Goal: Task Accomplishment & Management: Contribute content

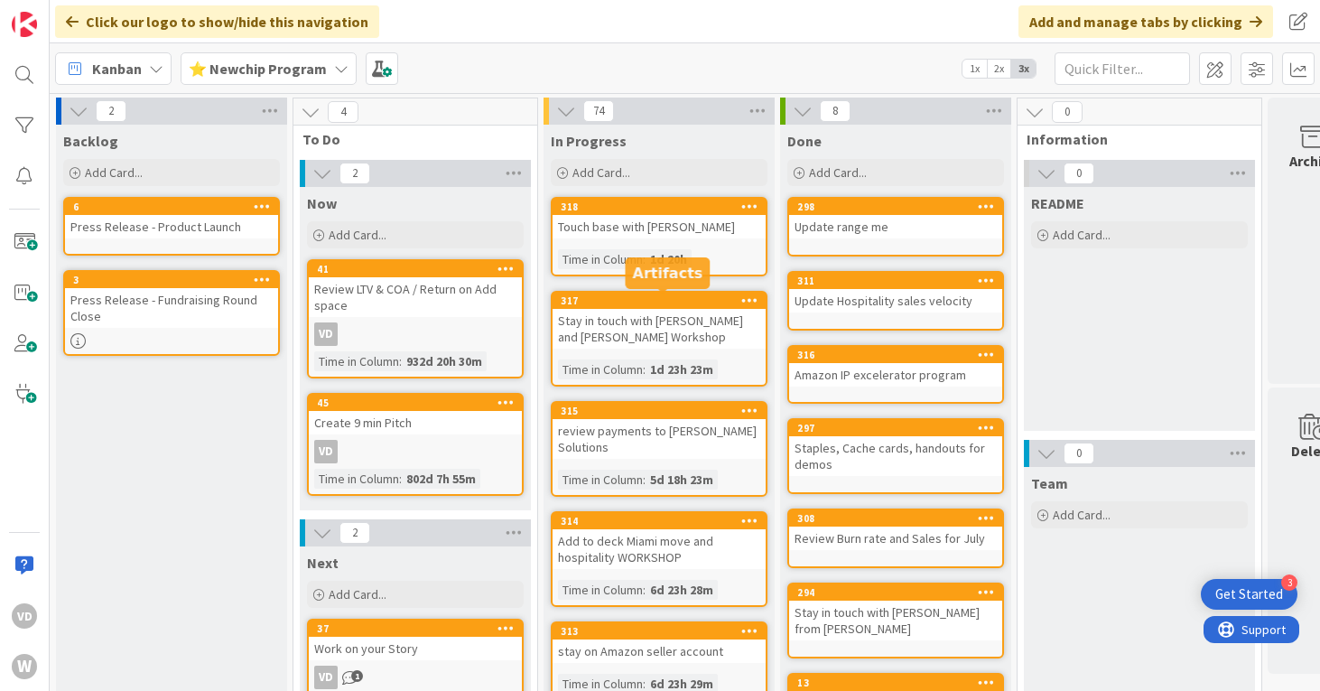
click at [666, 303] on div "317" at bounding box center [663, 300] width 205 height 13
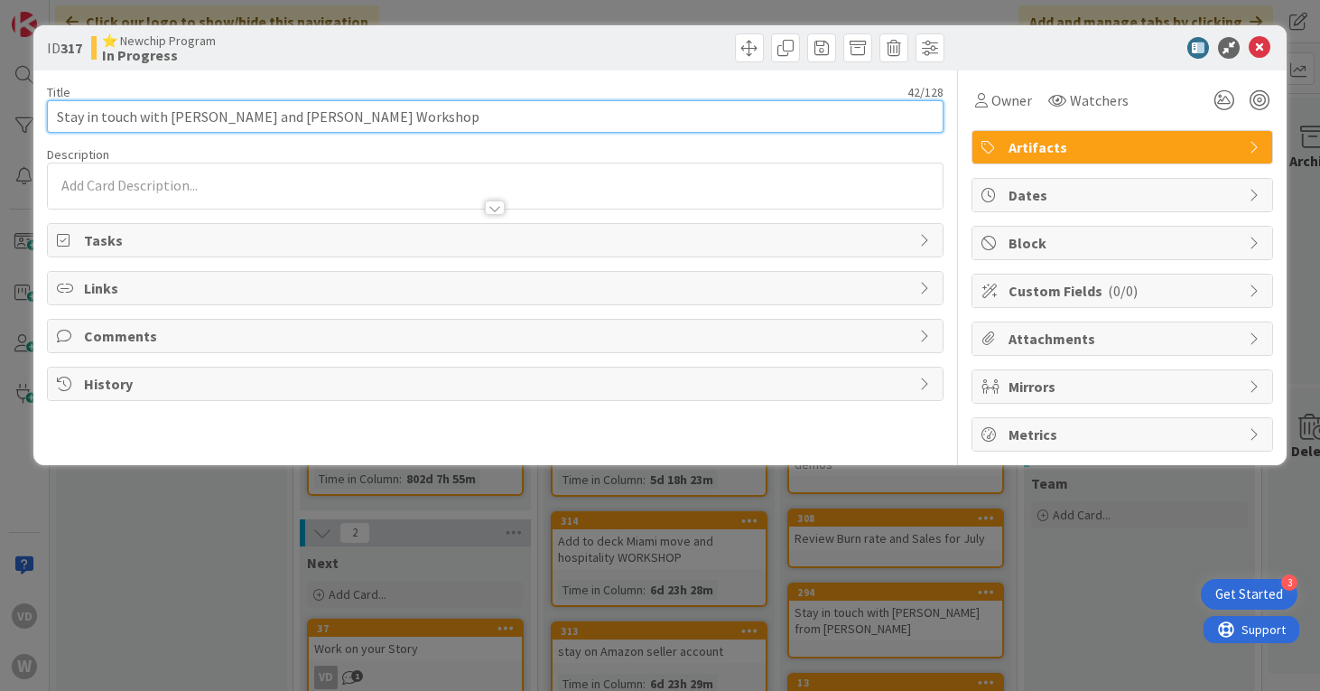
click at [417, 120] on input "Stay in touch with [PERSON_NAME] and [PERSON_NAME] Workshop" at bounding box center [496, 116] width 898 height 33
paste input "[URL][DOMAIN_NAME]"
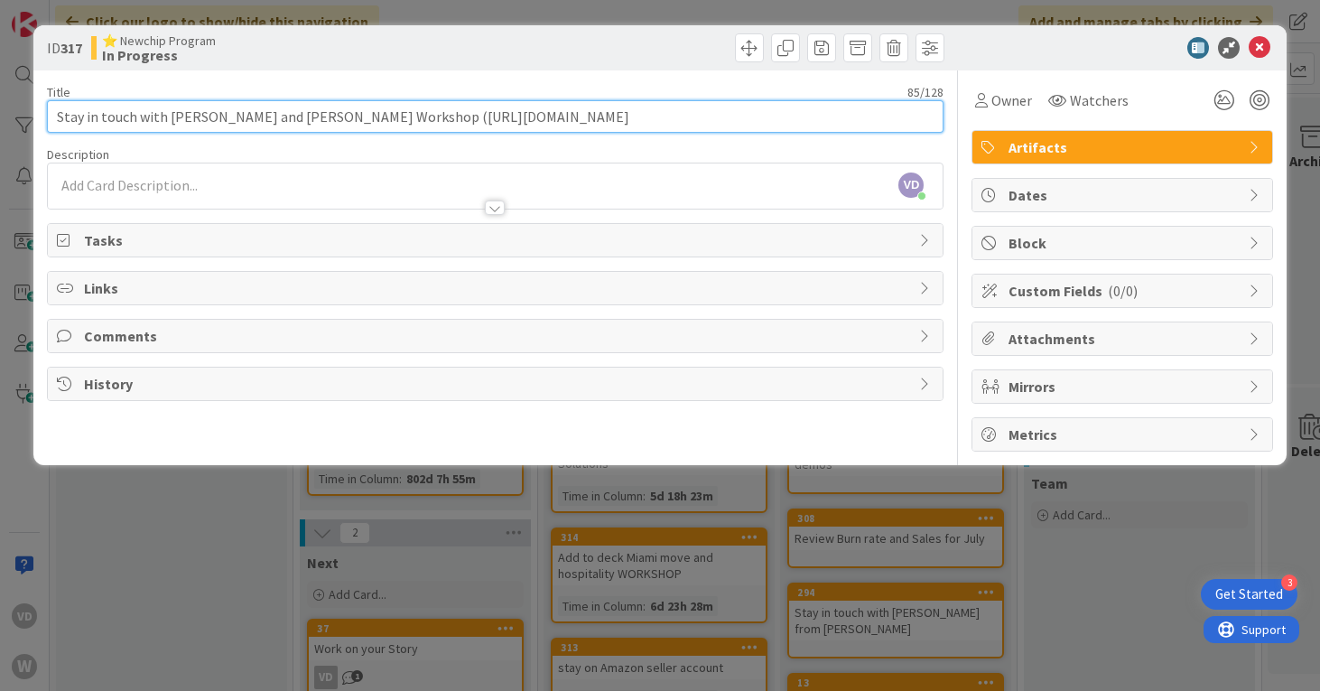
type input "Stay in touch with [PERSON_NAME] and [PERSON_NAME] Workshop ([URL][DOMAIN_NAME])"
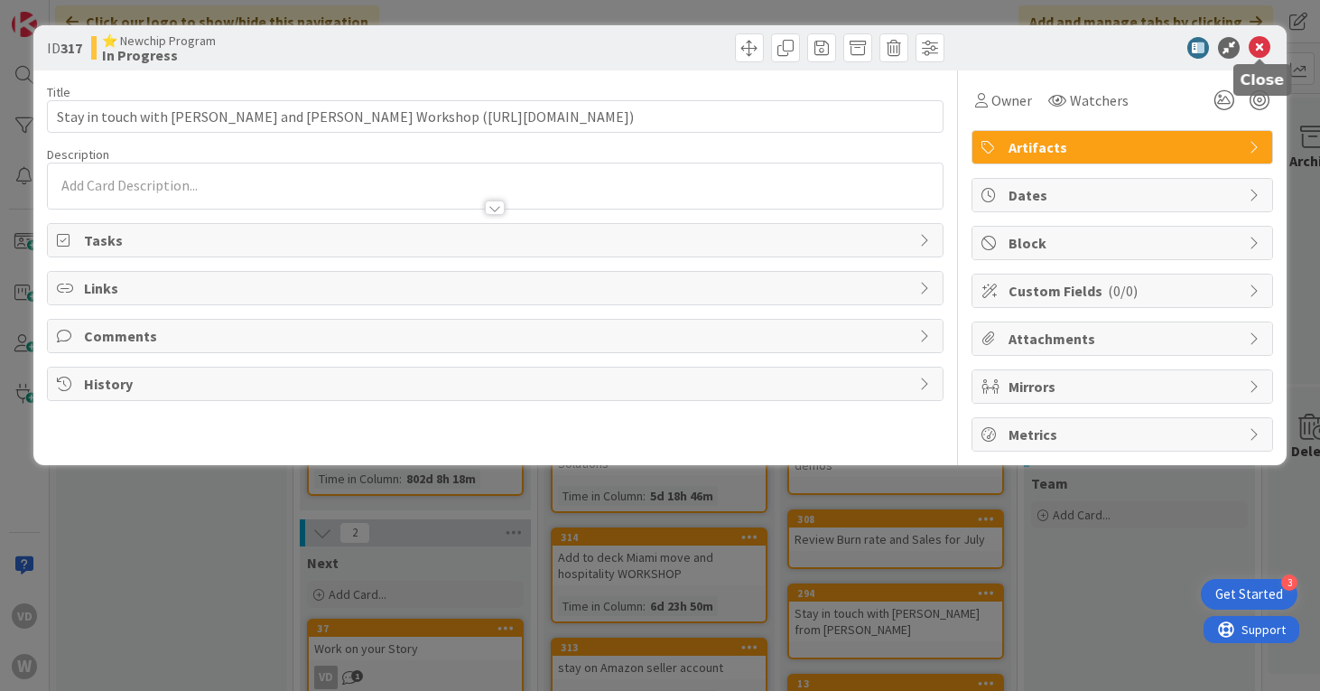
click at [1260, 51] on icon at bounding box center [1260, 48] width 22 height 22
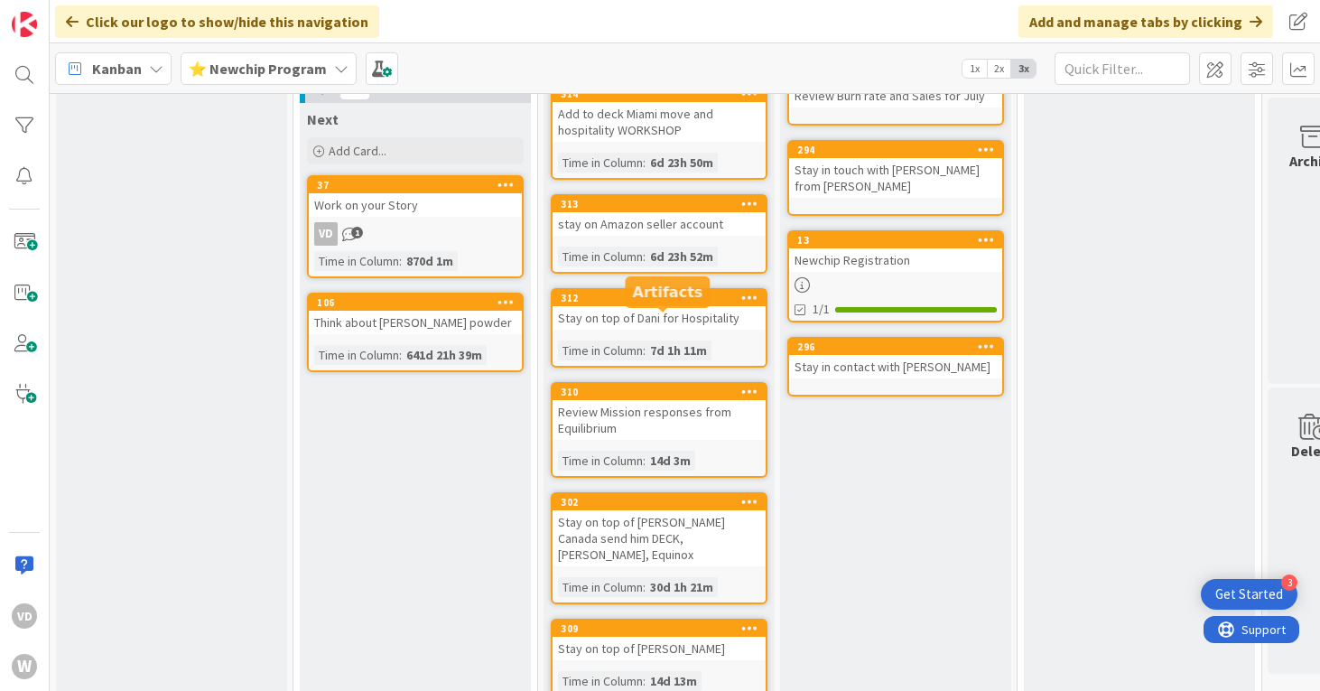
scroll to position [446, 0]
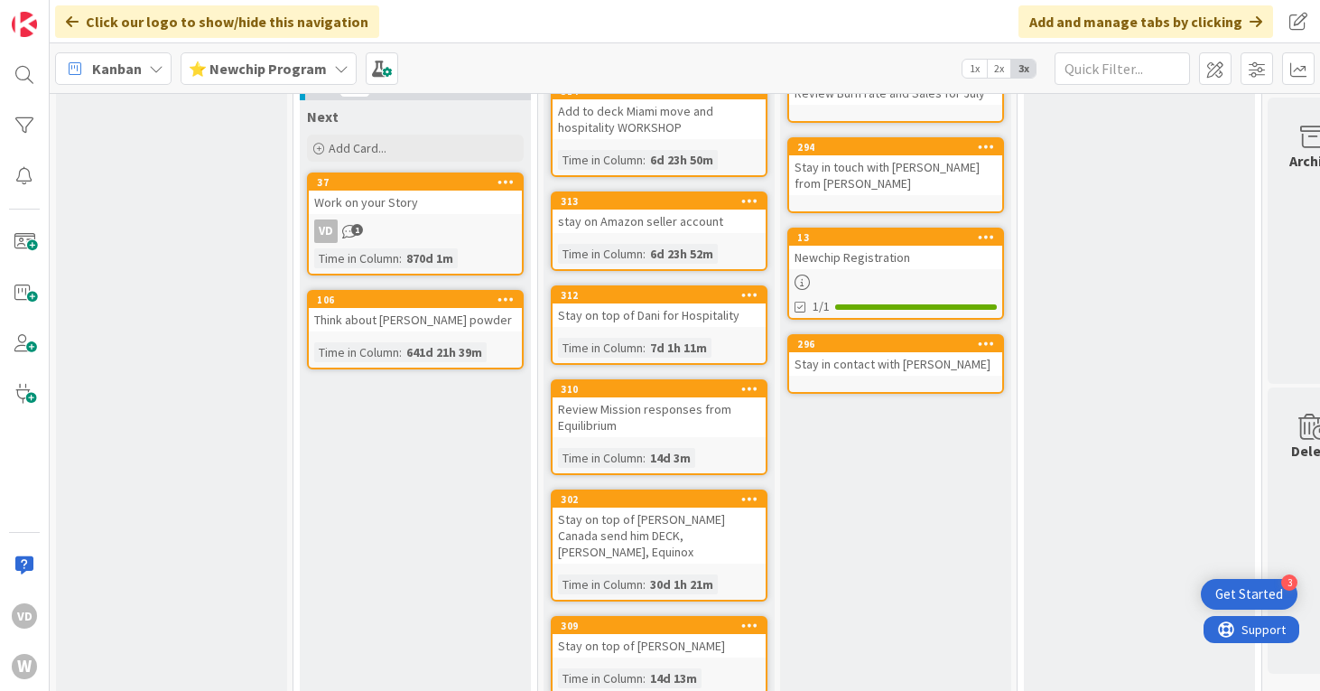
click at [669, 514] on div "Stay on top of [PERSON_NAME] Canada send him DECK, [PERSON_NAME], Equinox" at bounding box center [659, 536] width 213 height 56
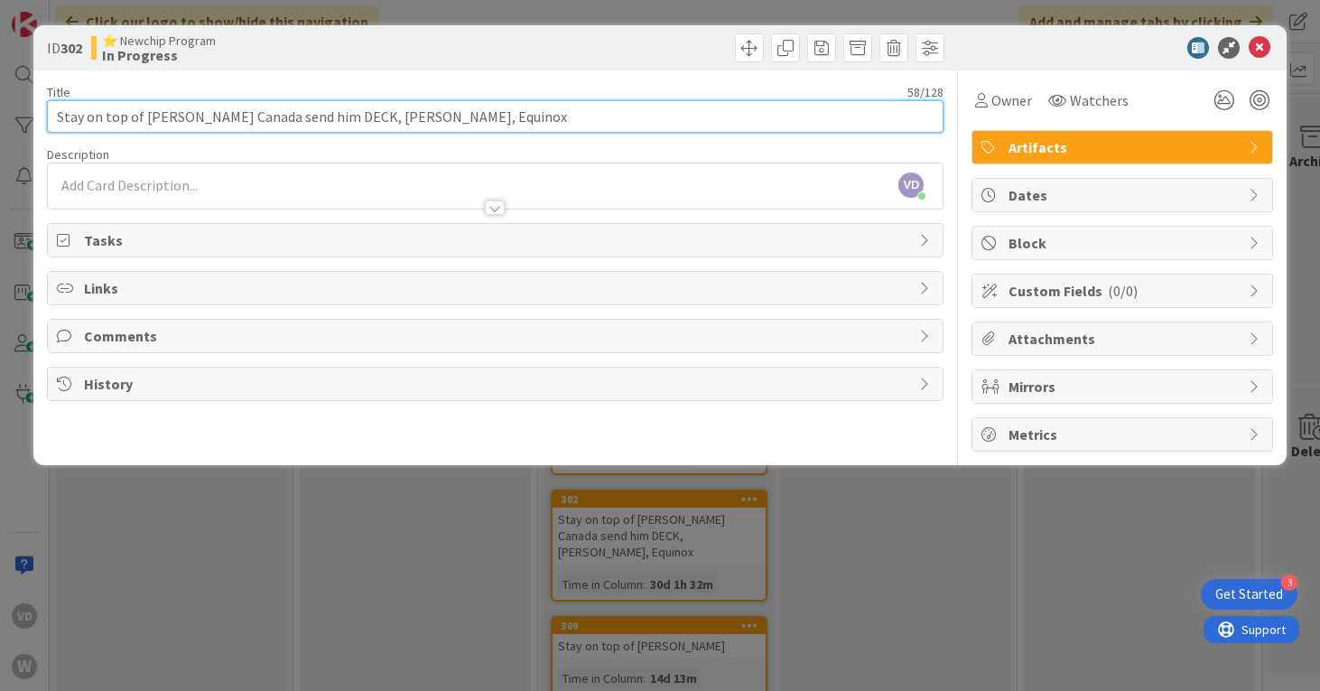
click at [173, 112] on input "Stay on top of [PERSON_NAME] Canada send him DECK, [PERSON_NAME], Equinox" at bounding box center [496, 116] width 898 height 33
paste input "https://fifthline.io/"
type input "Stay on top of Todd (https://fifthline.io/) Canada send him DECK, Dorothy, Equi…"
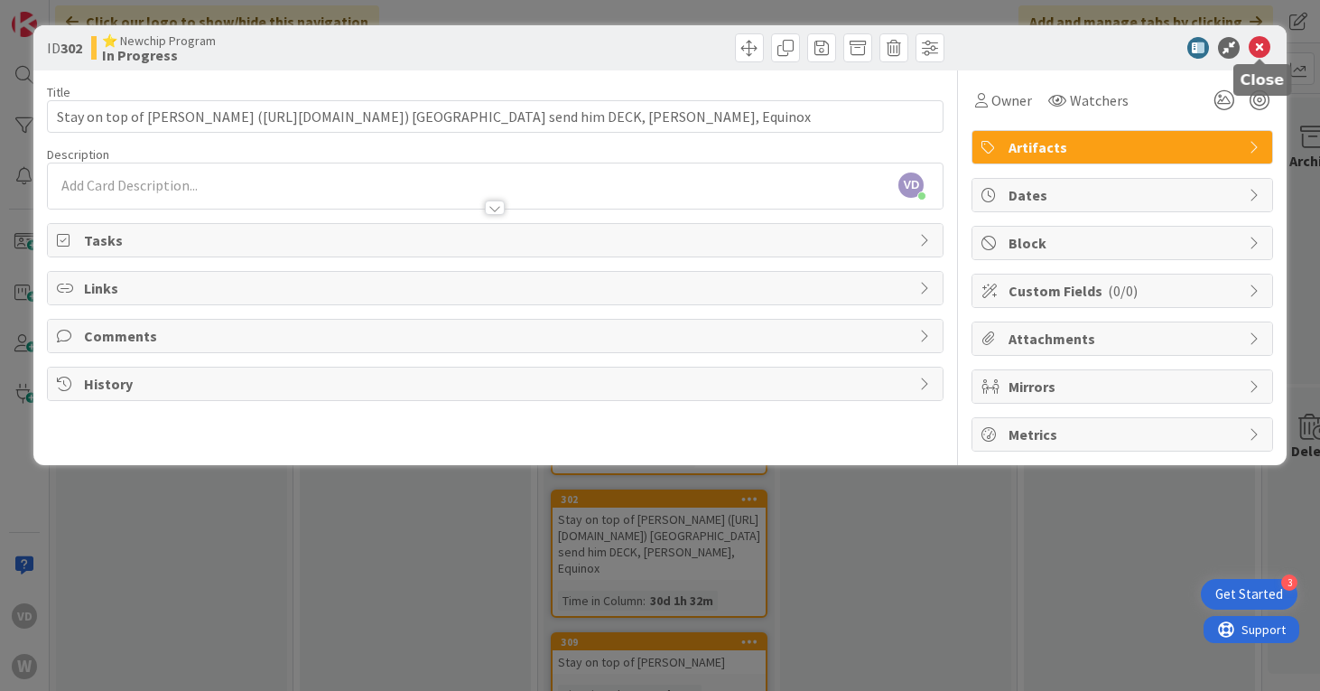
click at [1263, 49] on icon at bounding box center [1260, 48] width 22 height 22
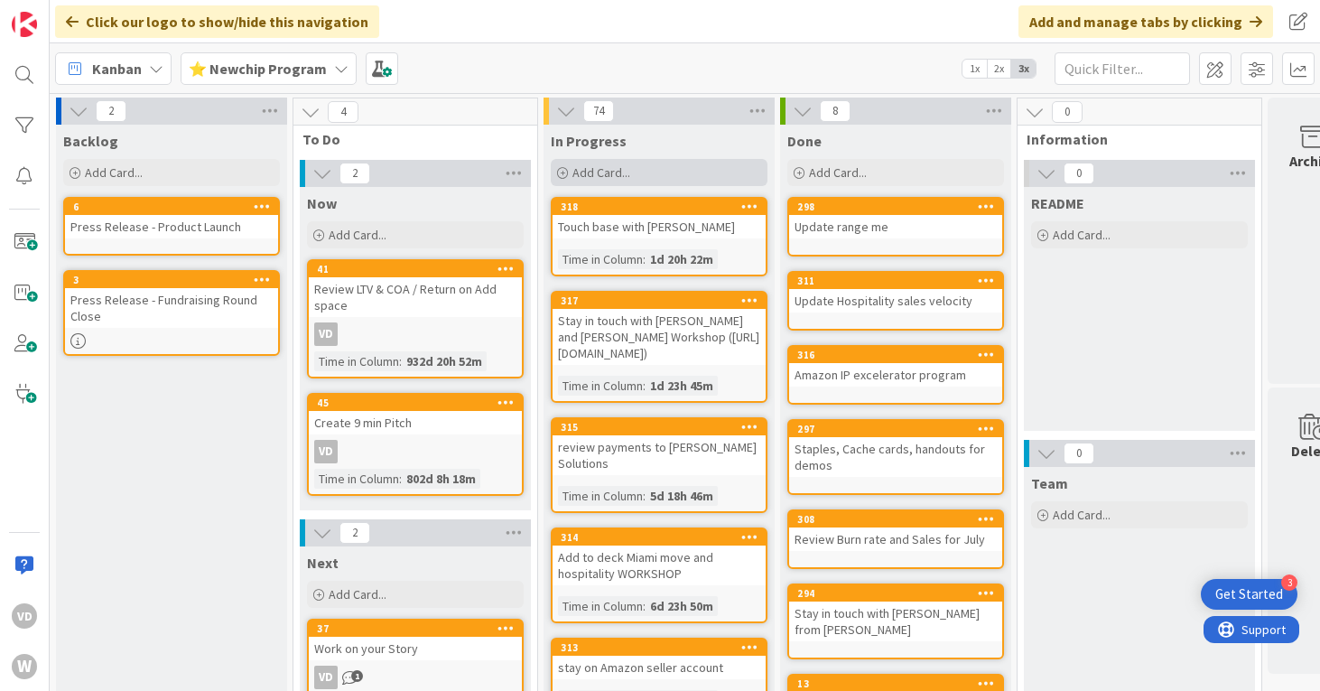
click at [652, 170] on div "Add Card..." at bounding box center [659, 172] width 217 height 27
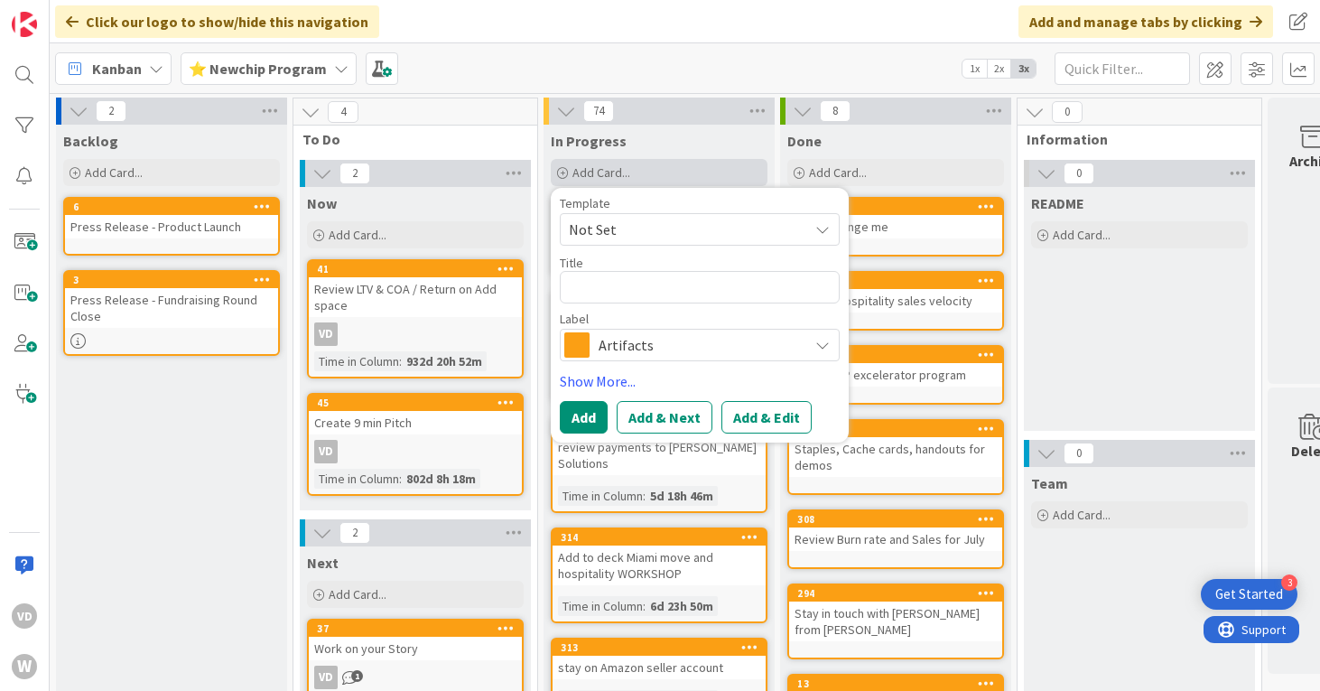
type textarea "x"
type textarea "S"
type textarea "x"
type textarea "St"
type textarea "x"
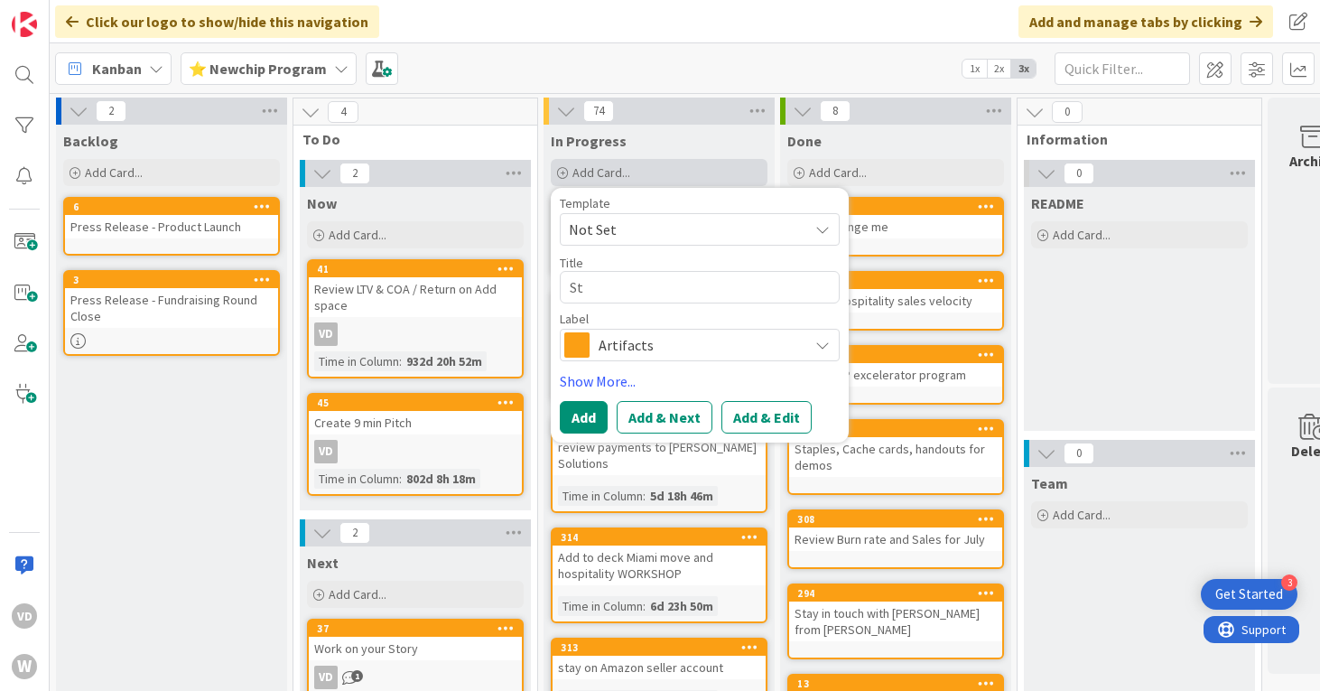
type textarea "Sta"
type textarea "x"
type textarea "Stay"
type textarea "x"
type textarea "Stay"
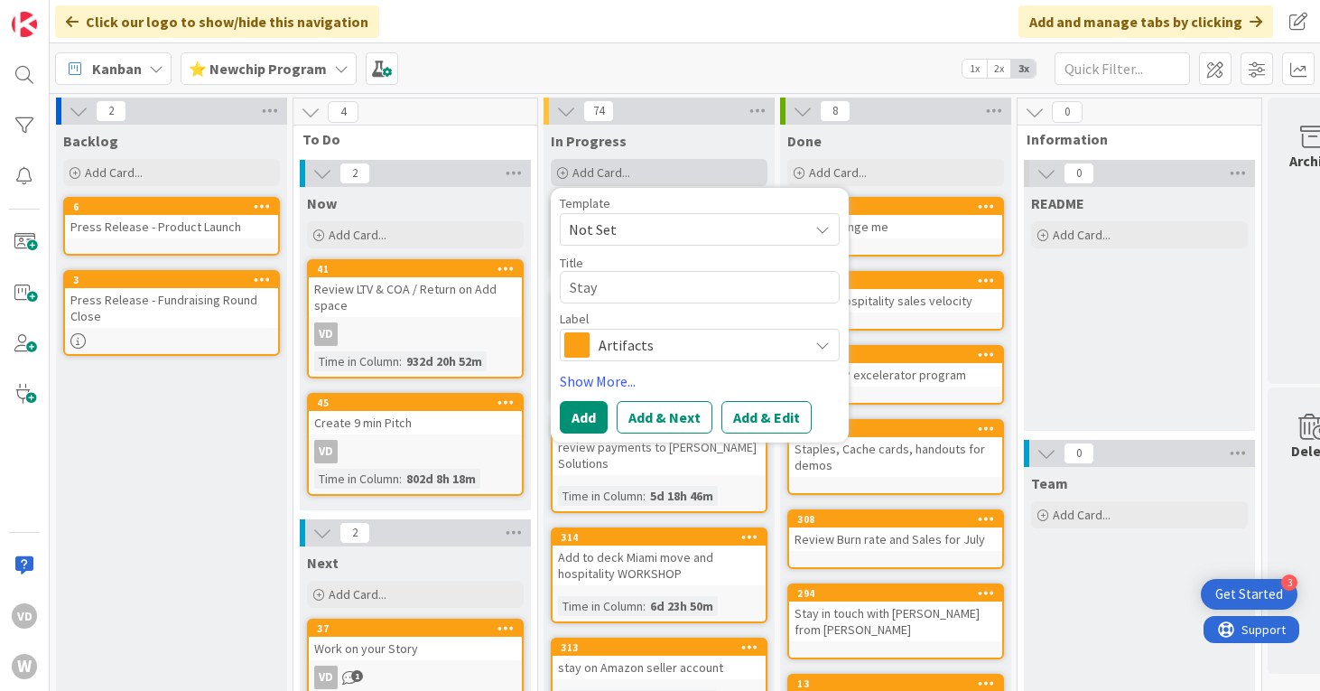
type textarea "x"
type textarea "Stay o"
type textarea "x"
type textarea "Stay on"
type textarea "x"
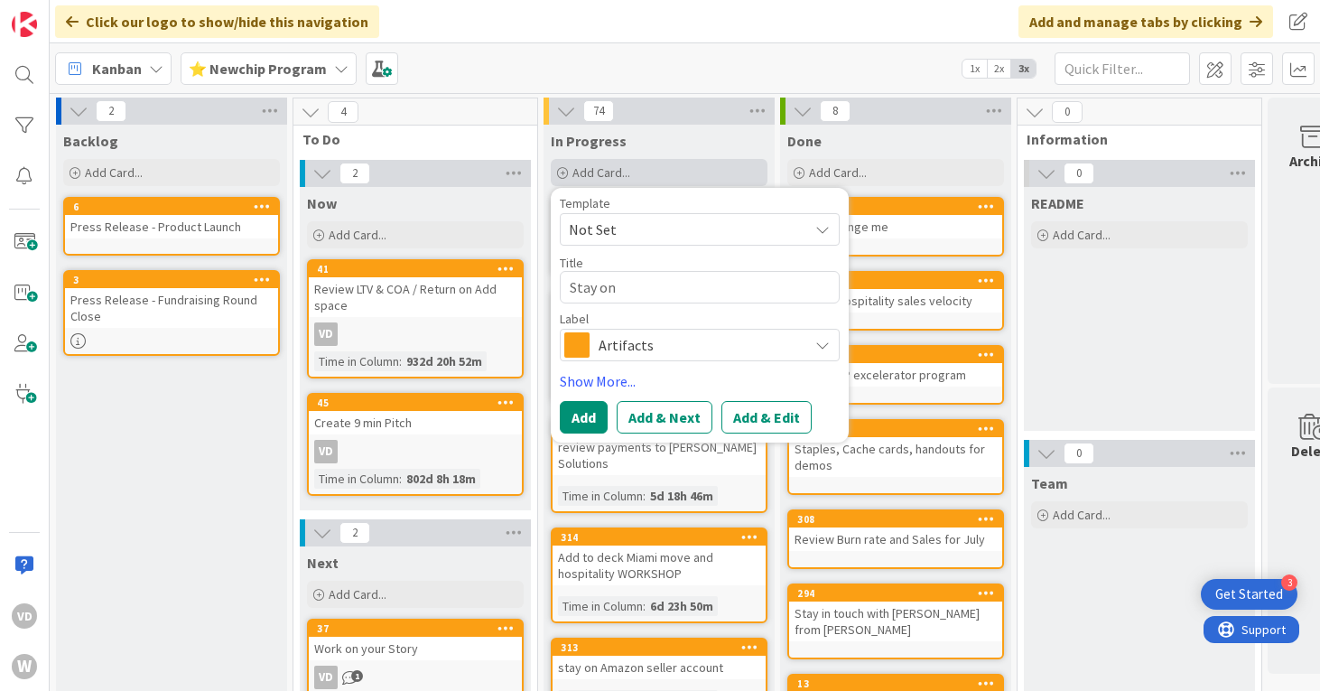
type textarea "Stay on"
type textarea "x"
type textarea "Stay on t"
type textarea "x"
type textarea "Stay on to"
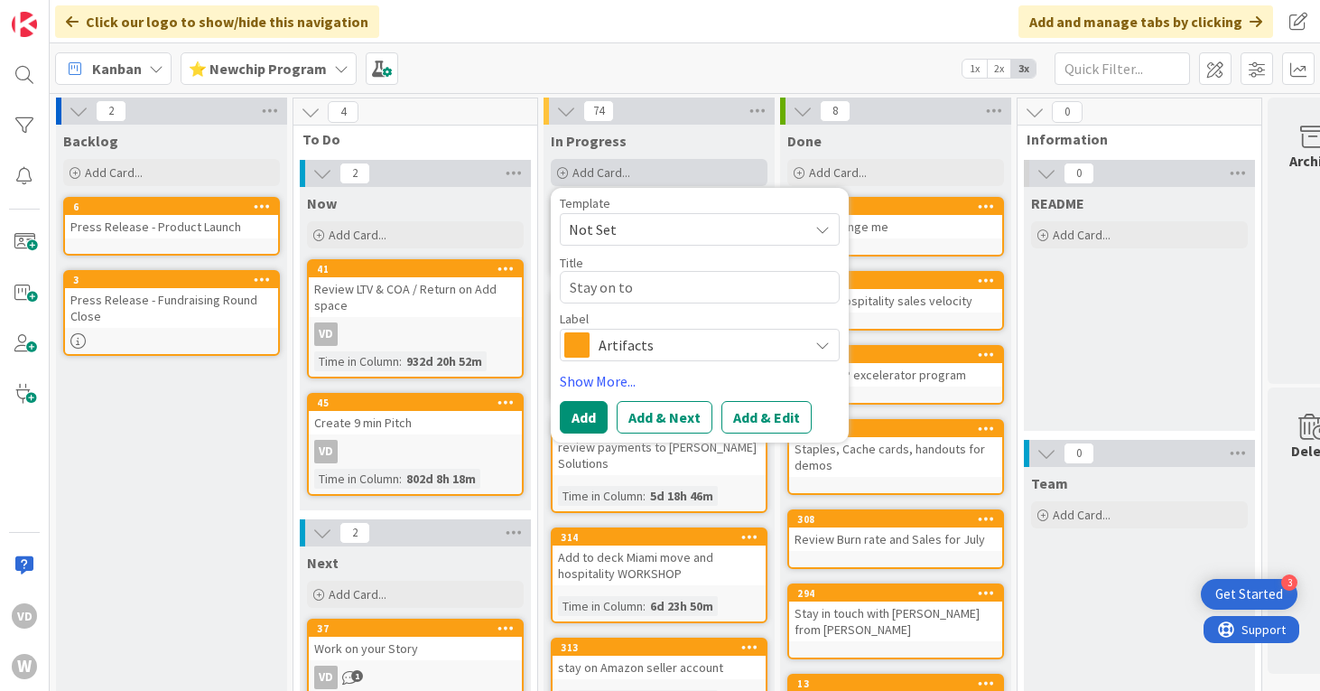
type textarea "x"
type textarea "Stay on top"
type textarea "x"
type textarea "Stay on top"
type textarea "x"
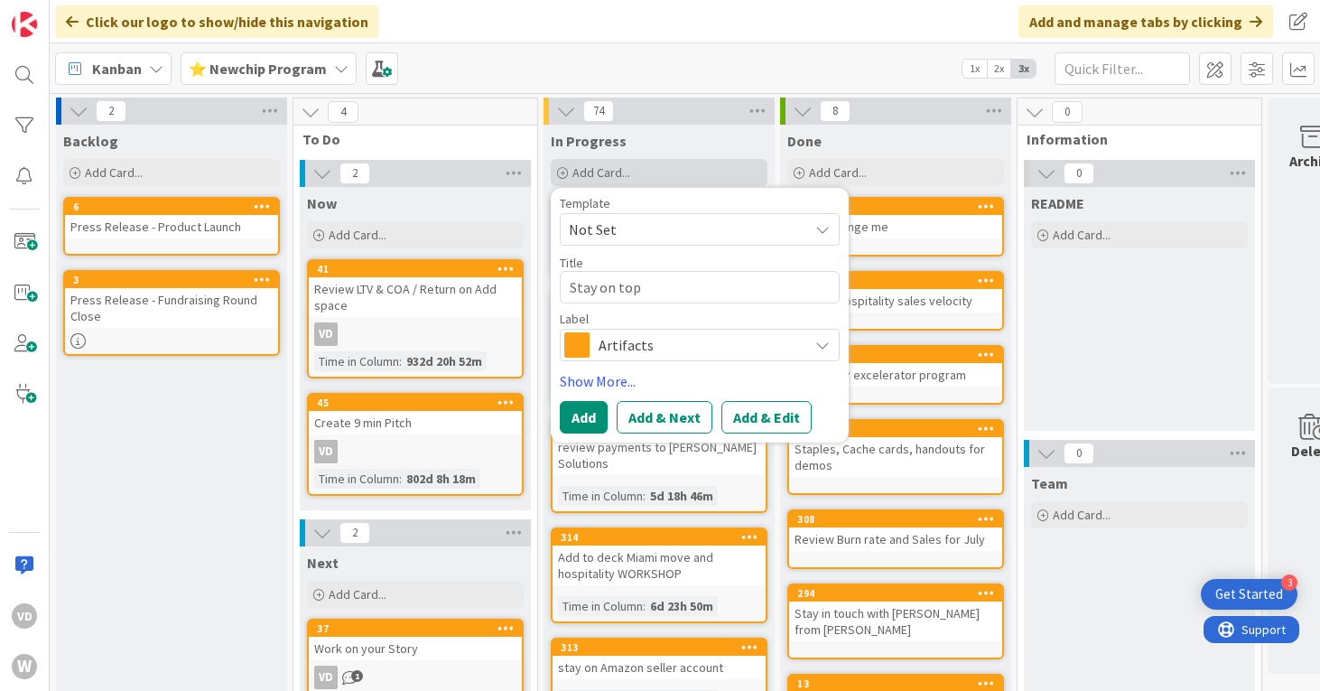
type textarea "Stay on top o"
type textarea "x"
type textarea "Stay on top of"
type textarea "x"
type textarea "Stay on top of"
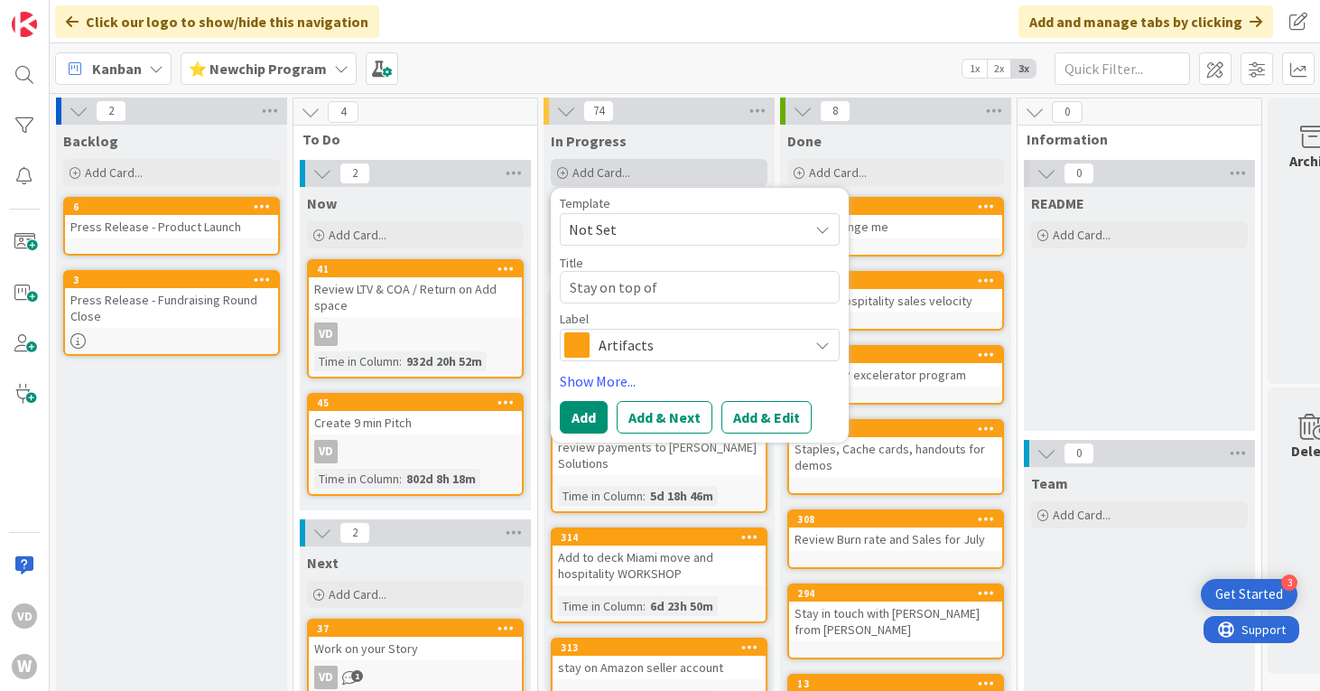
type textarea "x"
type textarea "Stay on top of R"
type textarea "x"
type textarea "Stay on top of Re"
type textarea "x"
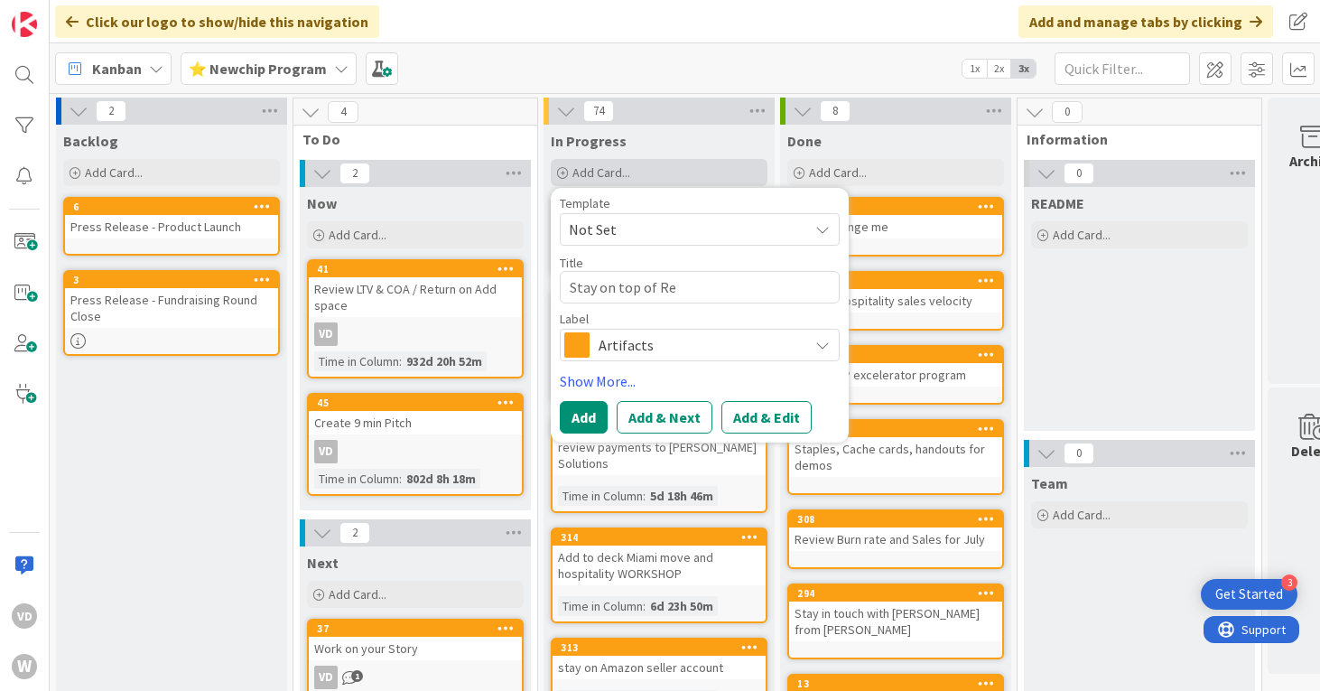
type textarea "Stay on top of Reb"
type textarea "x"
type textarea "Stay on top of Rebe"
type textarea "x"
type textarea "Stay on top of Rebec"
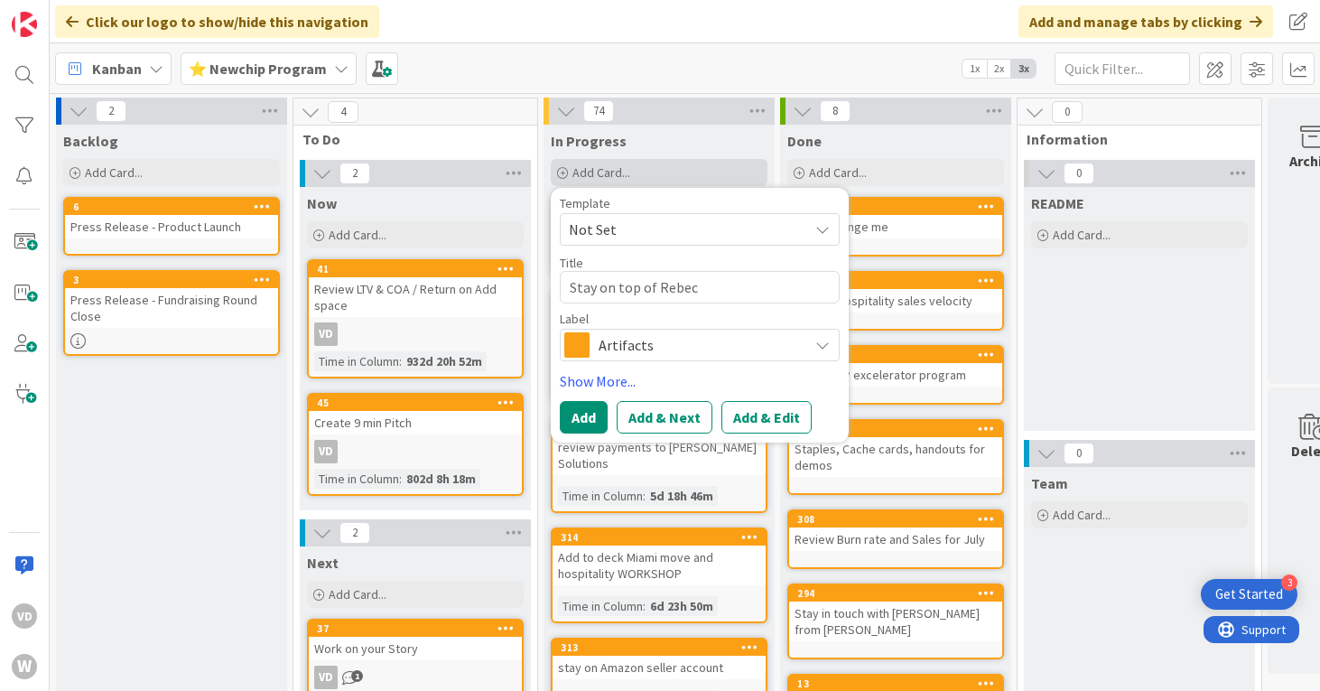
type textarea "x"
type textarea "Stay on top of Rebecc"
type textarea "x"
type textarea "Stay on top of Rebecca"
type textarea "x"
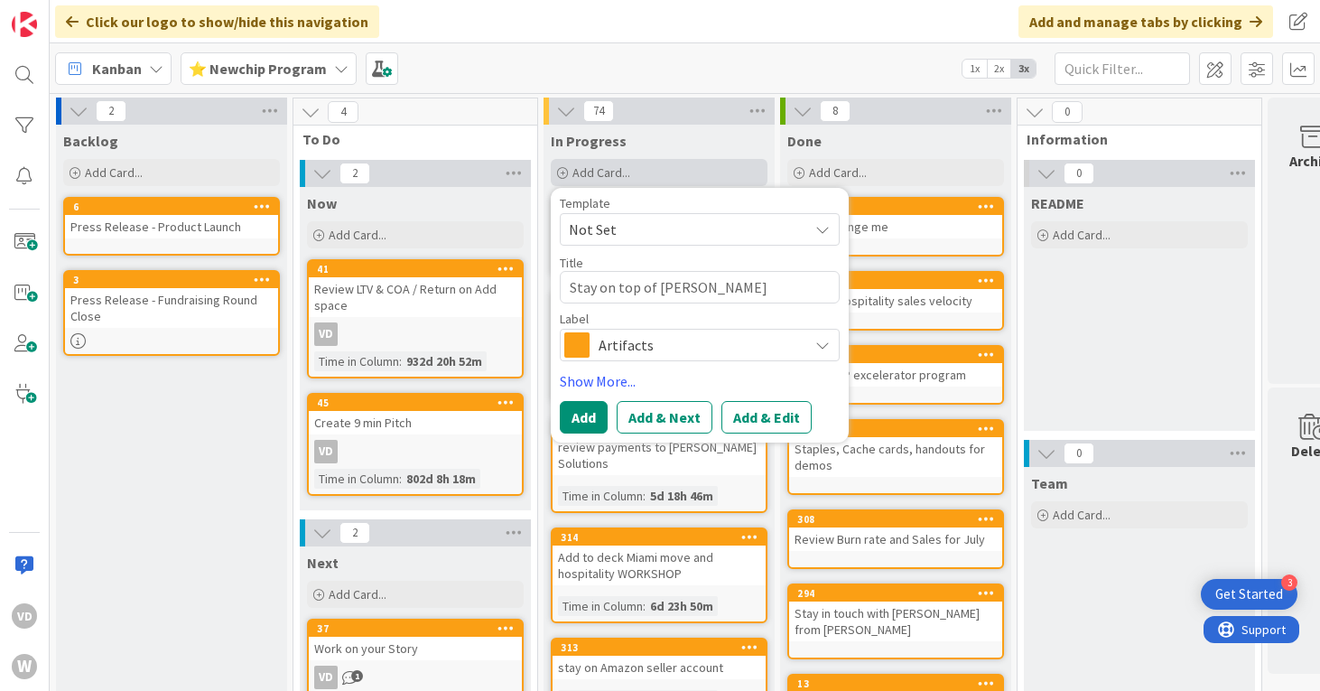
type textarea "Stay on top of Rebecca"
type textarea "x"
type textarea "Stay on top of Rebecca f"
type textarea "x"
type textarea "Stay on top of Rebecca fo"
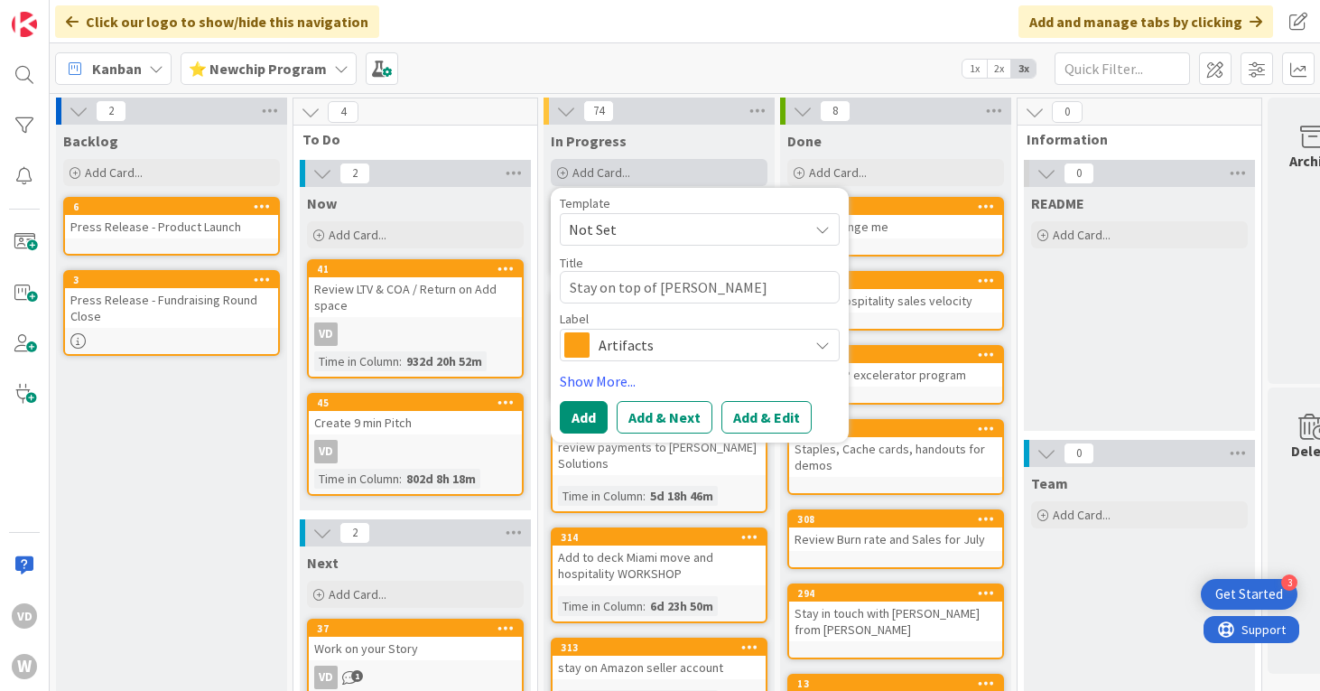
type textarea "x"
type textarea "Stay on top of Rebecca for"
type textarea "x"
type textarea "Stay on top of Rebecca for"
type textarea "x"
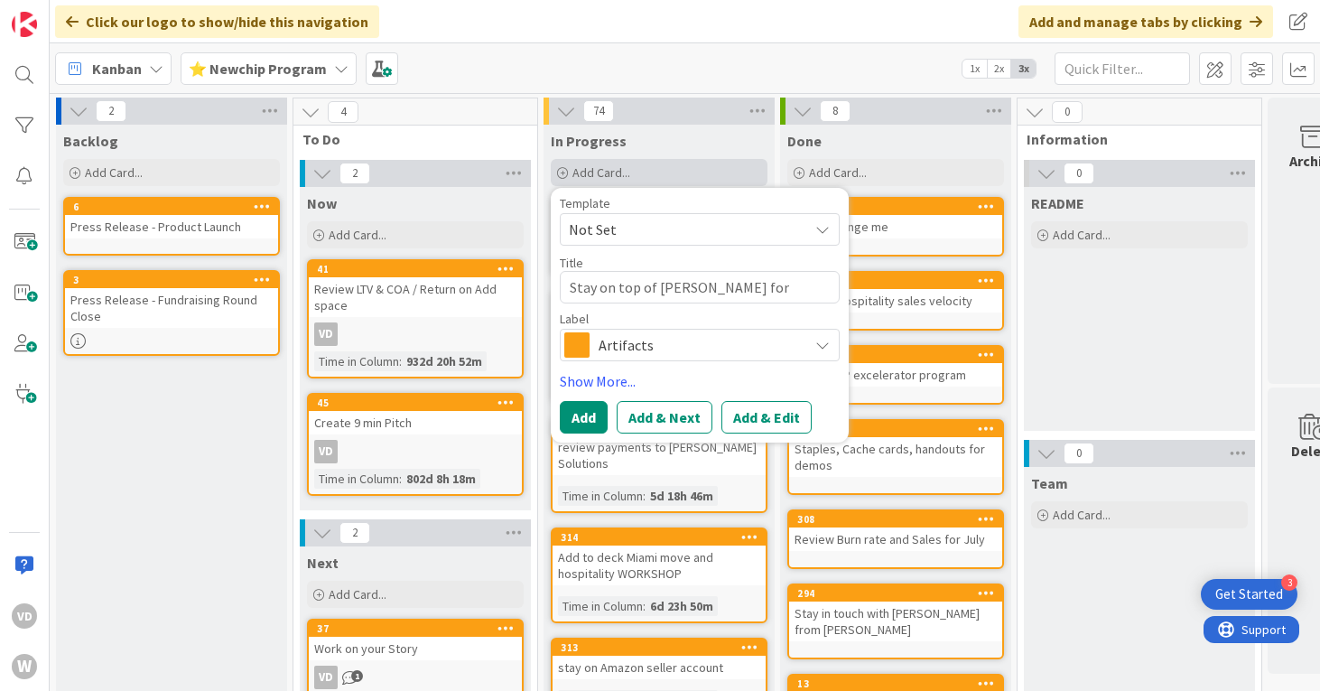
type textarea "Stay on top of Rebecca for o"
type textarea "x"
type textarea "Stay on top of Rebecca for on"
type textarea "x"
type textarea "Stay on top of Rebecca for onb"
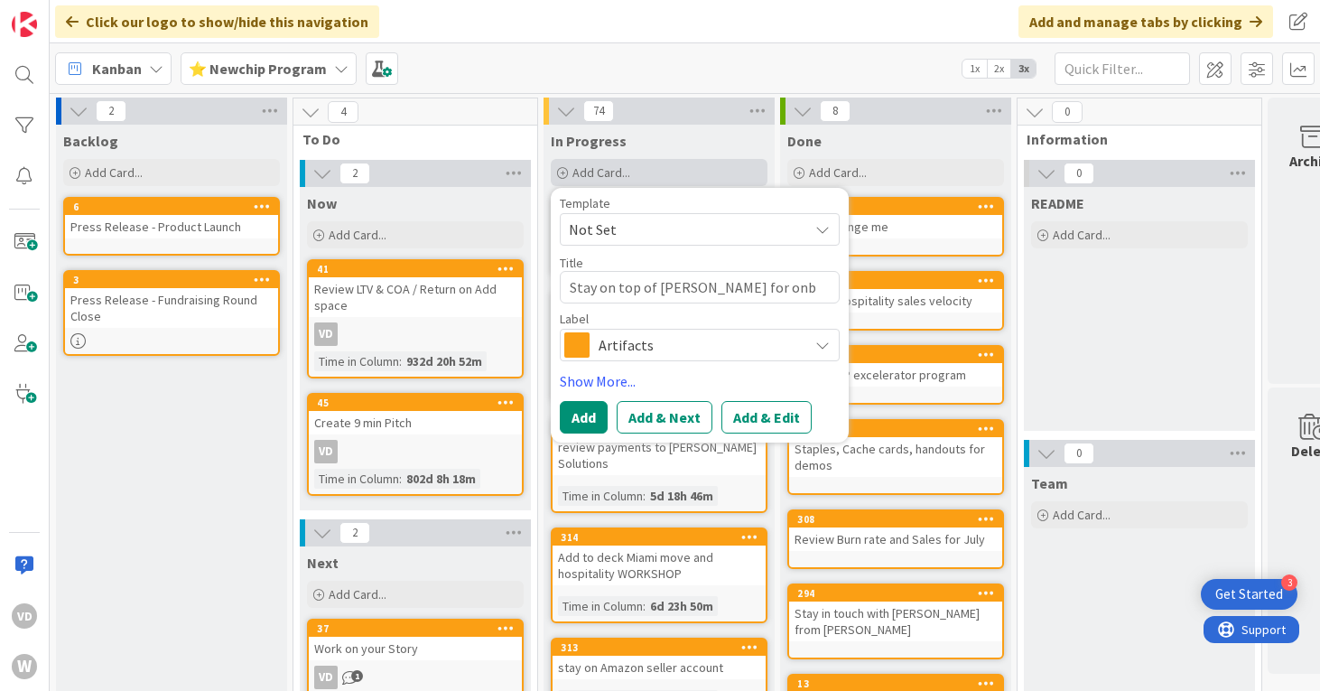
type textarea "x"
type textarea "Stay on top of Rebecca for onbo"
type textarea "x"
type textarea "Stay on top of Rebecca for onboa"
type textarea "x"
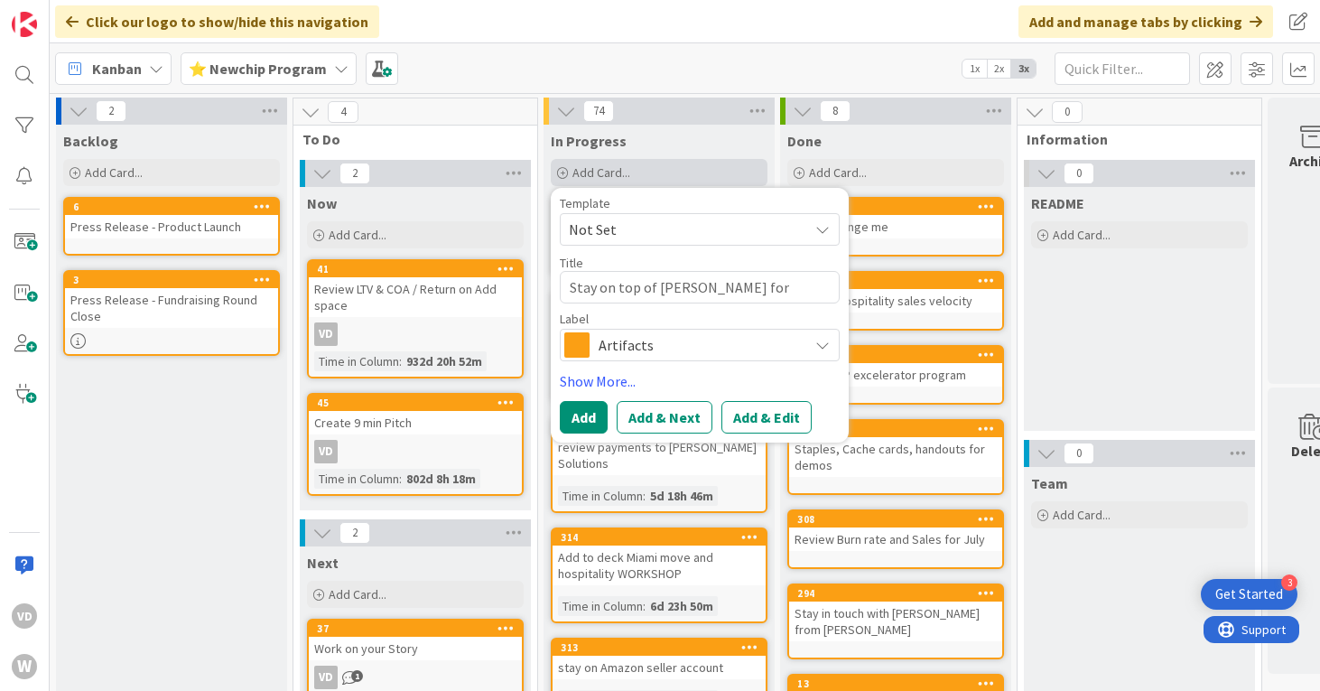
type textarea "Stay on top of Rebecca for onboar"
type textarea "x"
type textarea "Stay on top of Rebecca for onboard"
type textarea "x"
type textarea "Stay on top of Rebecca for onboardi"
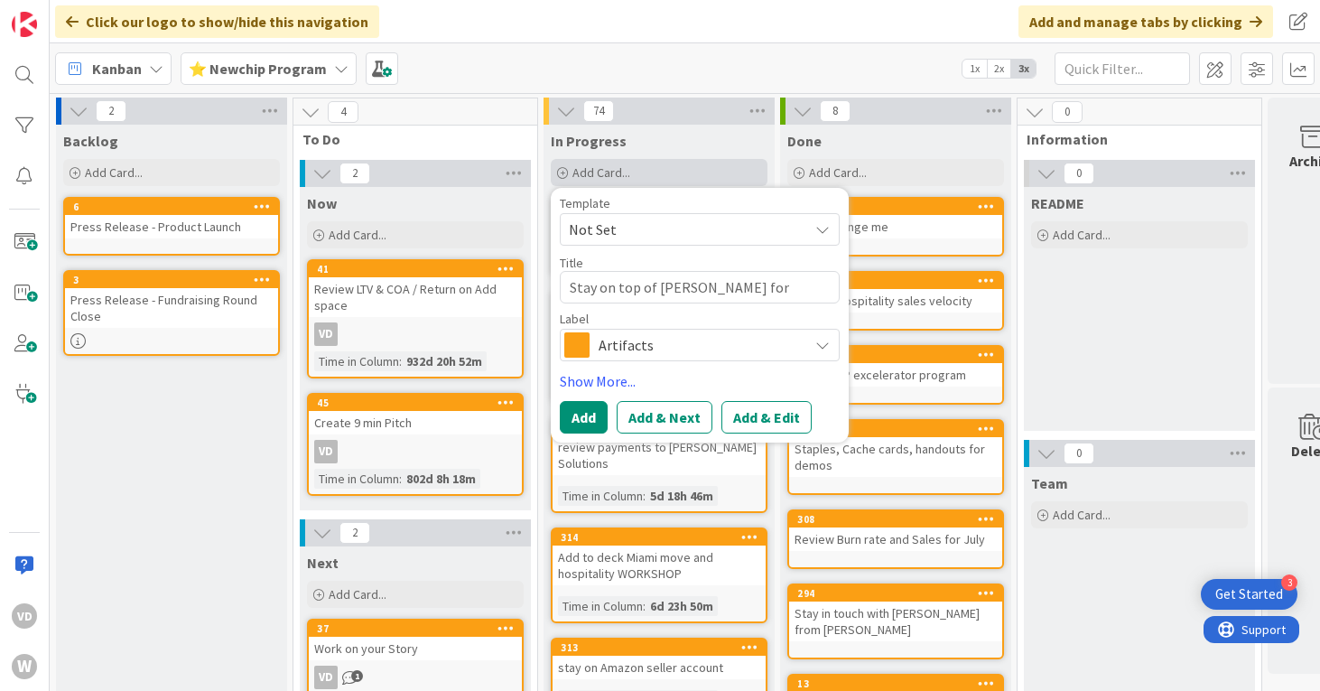
type textarea "x"
type textarea "Stay on top of Rebecca for onboardin"
type textarea "x"
type textarea "Stay on top of Rebecca for onboarding"
type textarea "x"
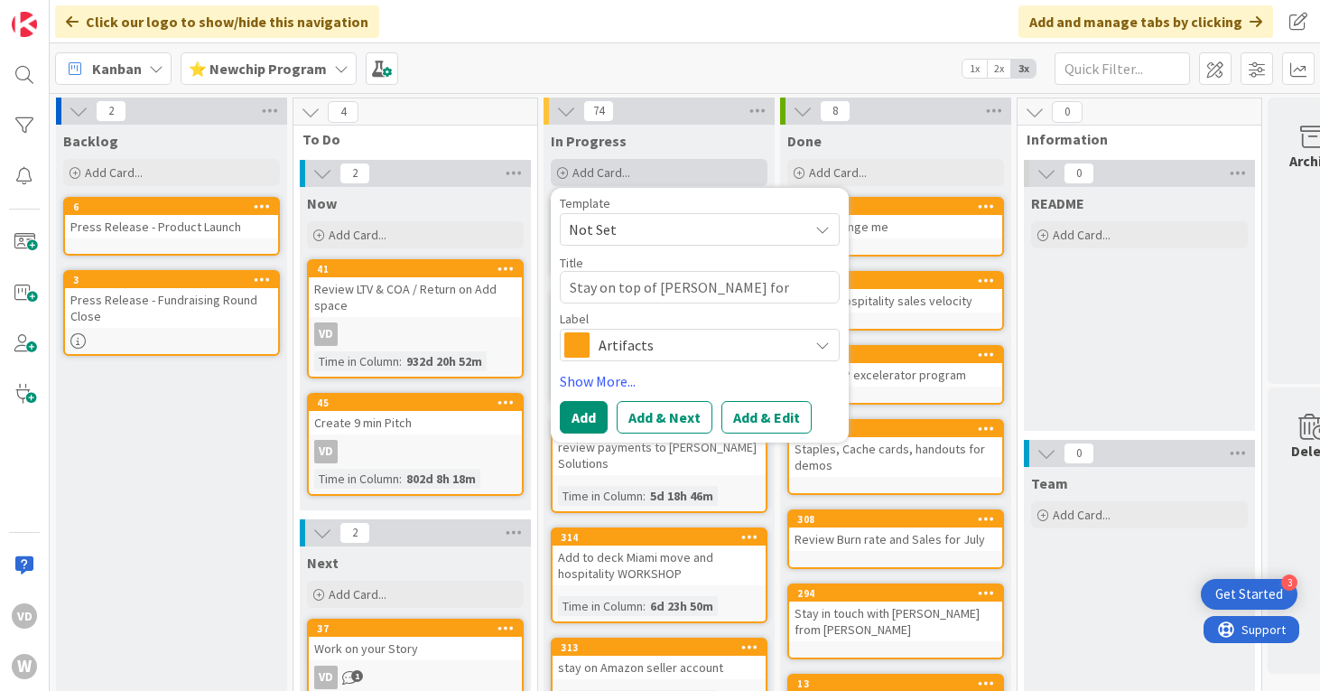
type textarea "Stay on top of Rebecca for onboarding"
type textarea "x"
type textarea "Stay on top of Rebecca for onboarding G"
type textarea "x"
type textarea "Stay on top of Rebecca for onboarding Go"
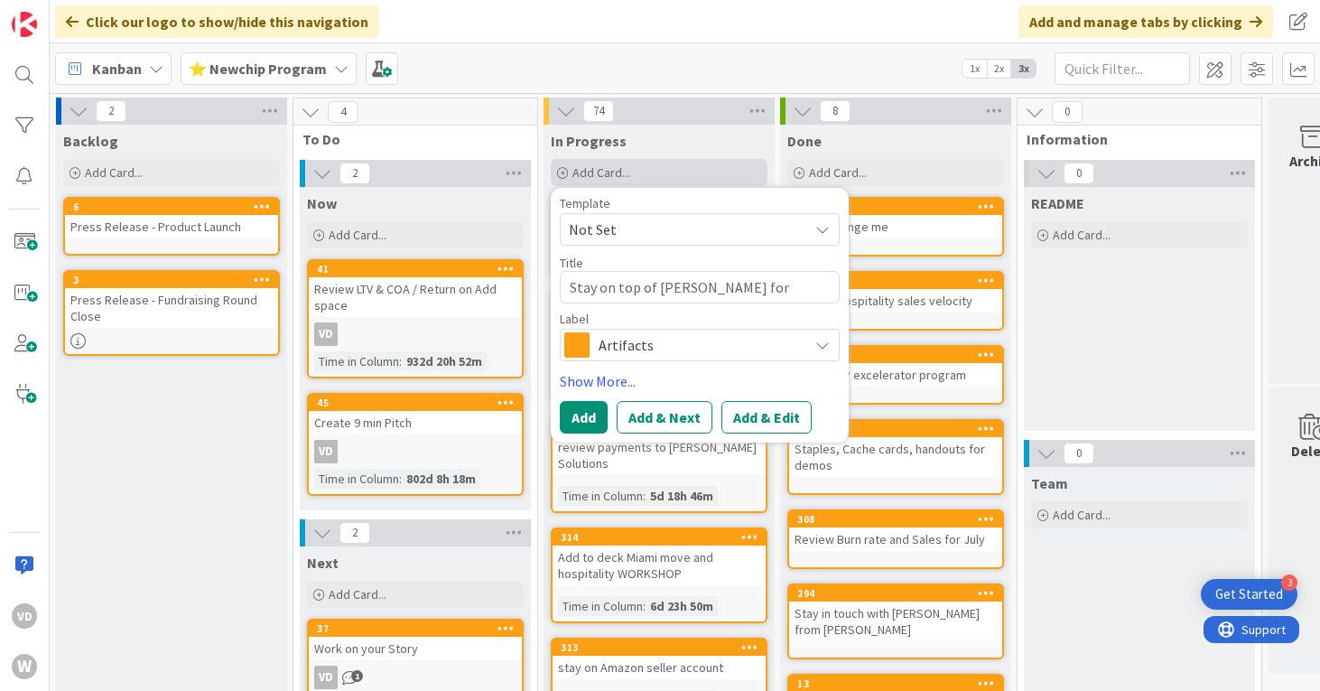
type textarea "x"
type textarea "Stay on top of Rebecca for onboarding God"
type textarea "x"
type textarea "Stay on top of Rebecca for onboarding God"
type textarea "x"
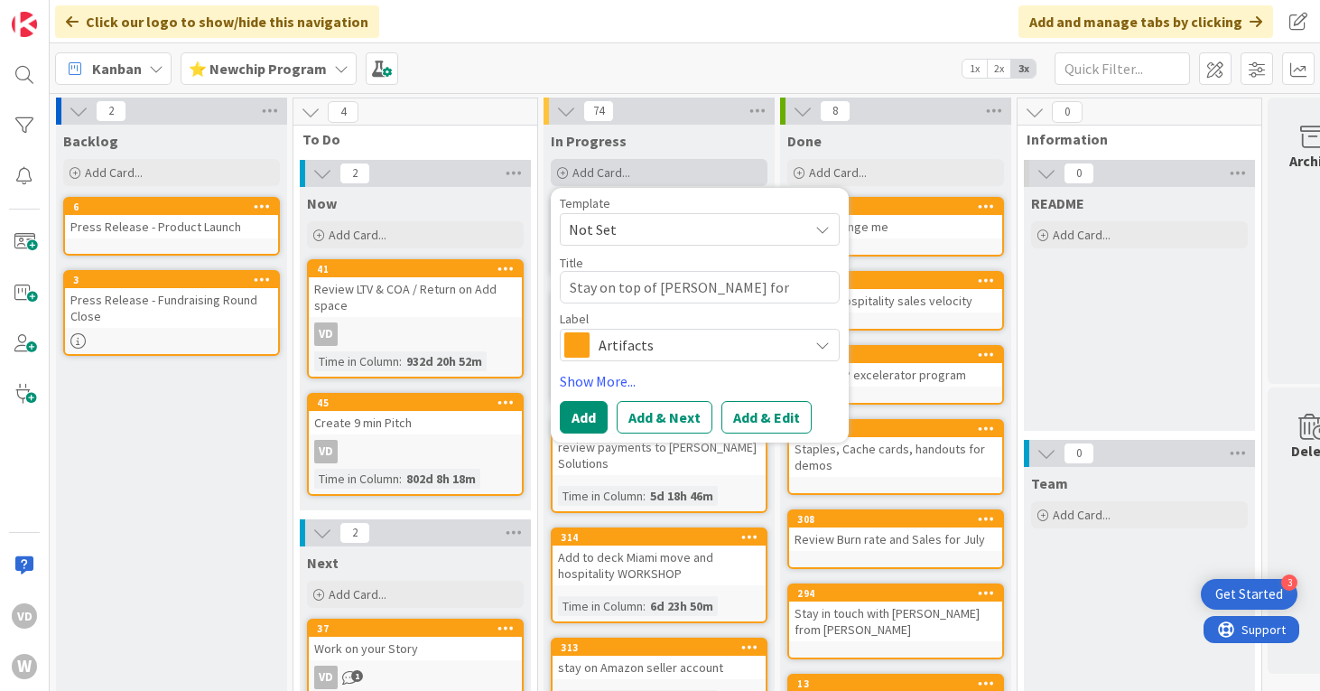
type textarea "Stay on top of Rebecca for onboarding God C"
type textarea "x"
type textarea "Stay on top of Rebecca for onboarding God Co"
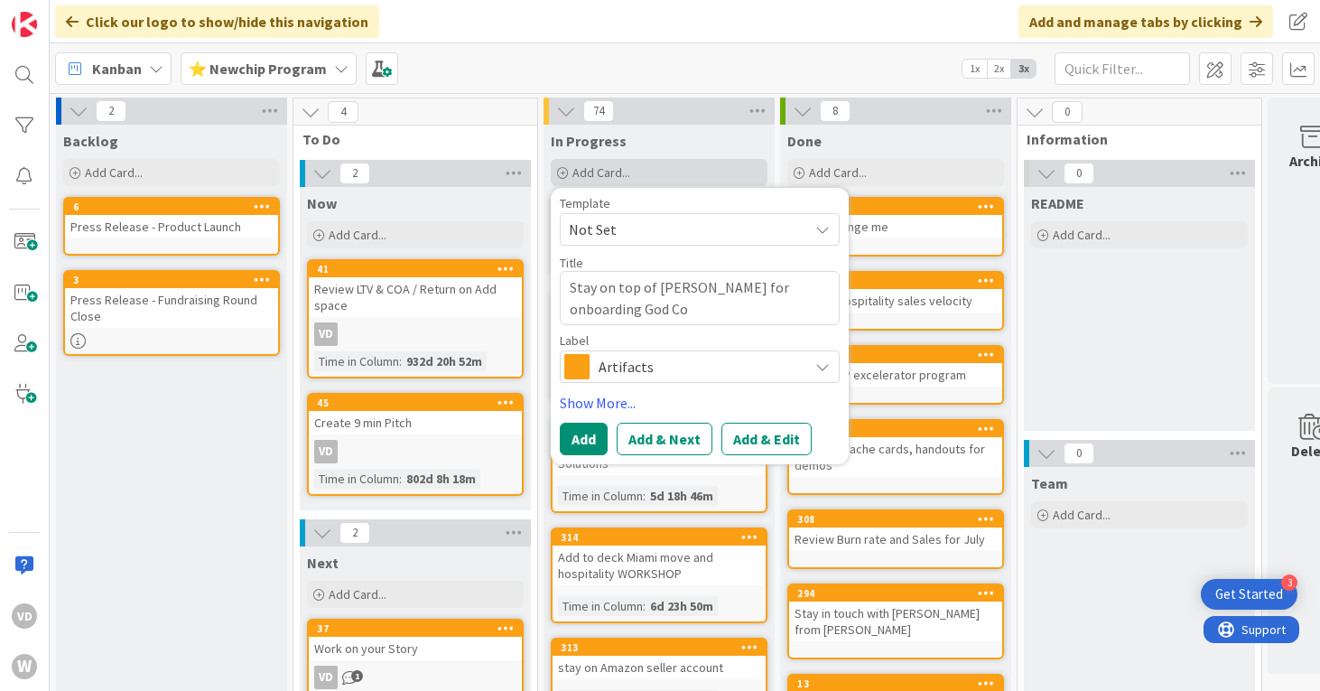
type textarea "x"
type textarea "Stay on top of Rebecca for onboarding God Coa"
type textarea "x"
type textarea "Stay on top of Rebecca for onboarding God Coas"
type textarea "x"
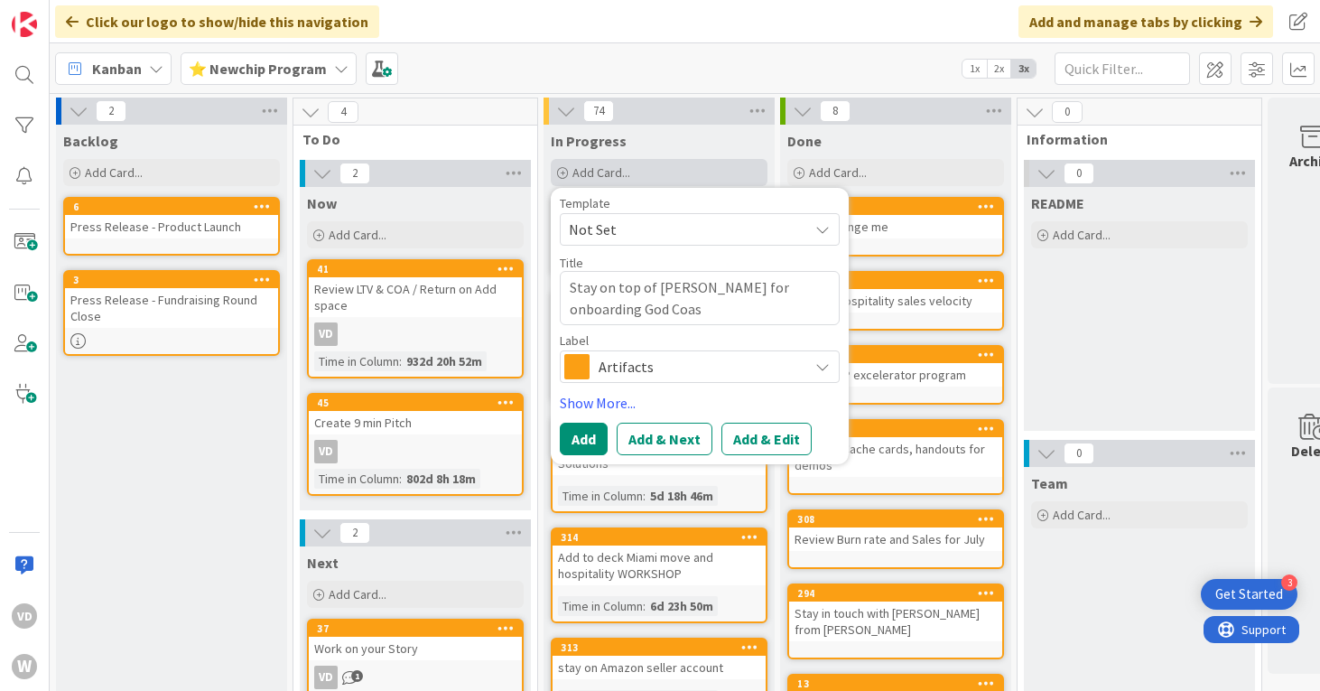
type textarea "Stay on top of Rebecca for onboarding God Coast"
click at [584, 436] on button "Add" at bounding box center [584, 439] width 48 height 33
